Goal: Share content

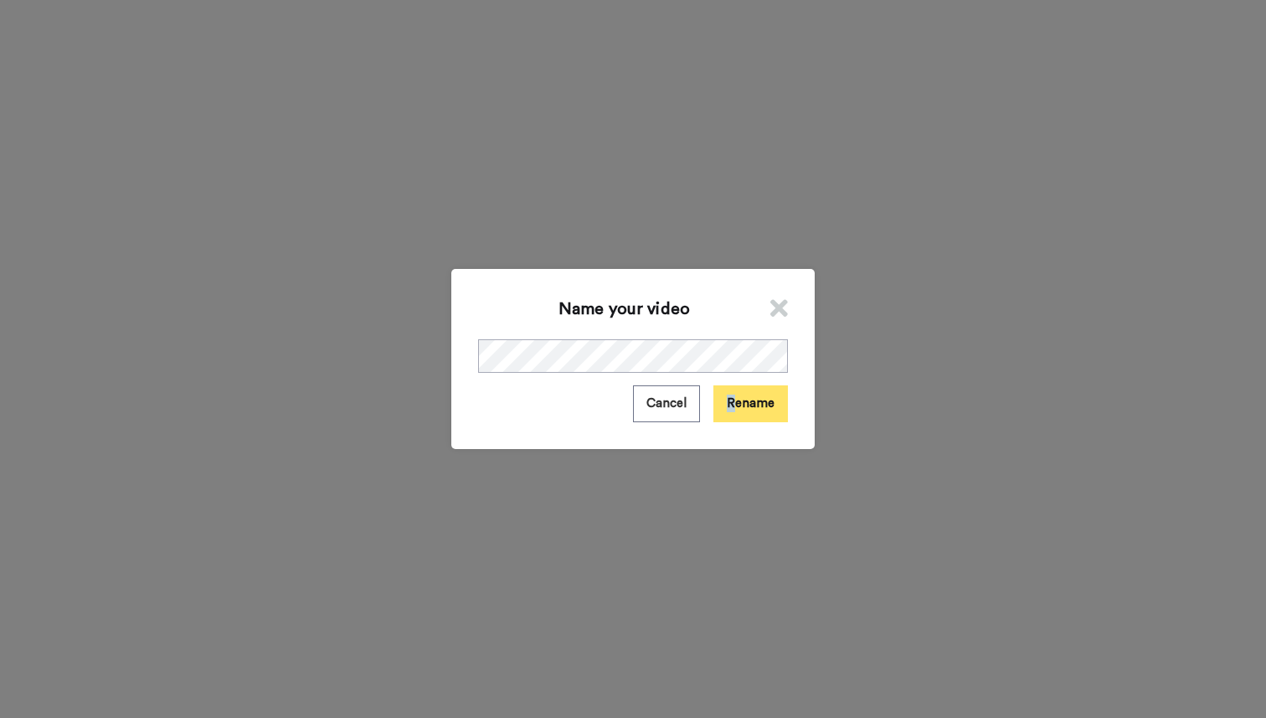
drag, startPoint x: 713, startPoint y: 395, endPoint x: 736, endPoint y: 396, distance: 22.6
click at [736, 396] on div "Cancel Rename" at bounding box center [633, 403] width 310 height 36
click at [736, 396] on button "Rename" at bounding box center [750, 403] width 75 height 36
